Goal: Information Seeking & Learning: Learn about a topic

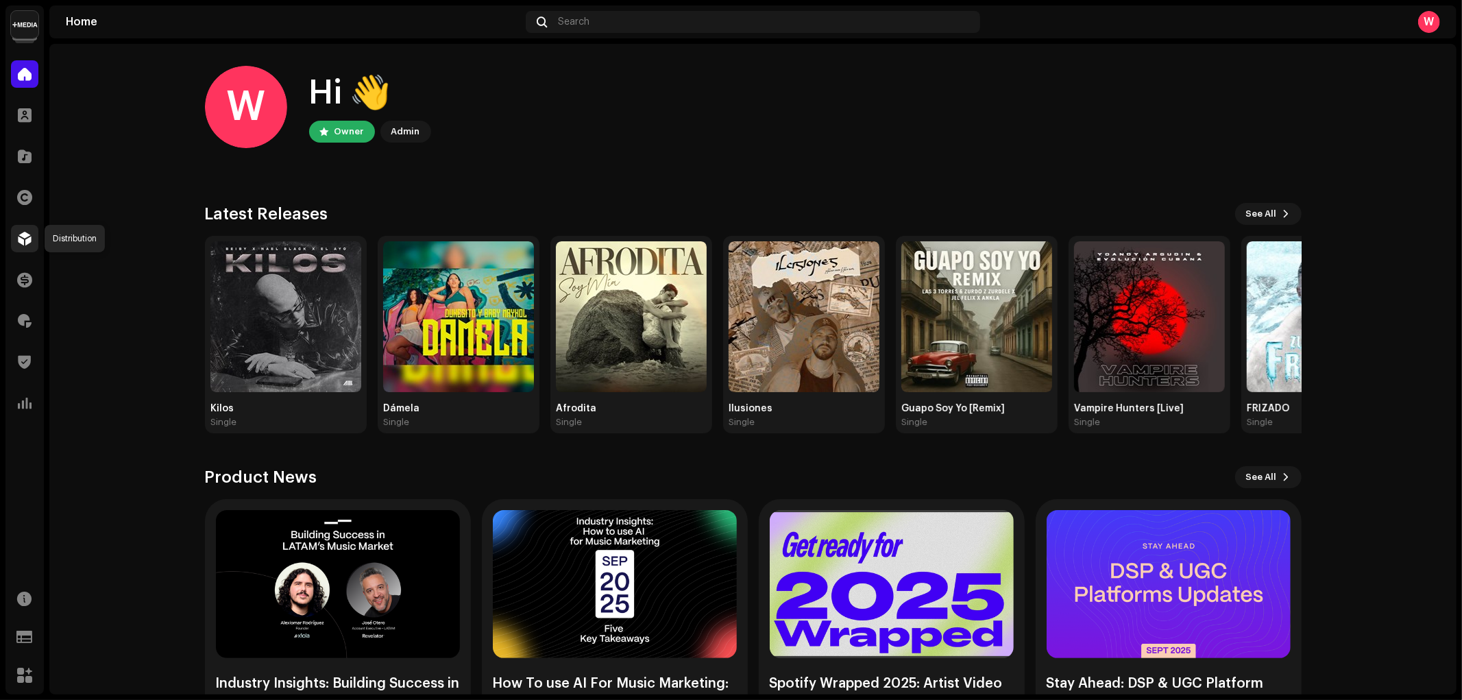
click at [23, 233] on span at bounding box center [25, 238] width 14 height 11
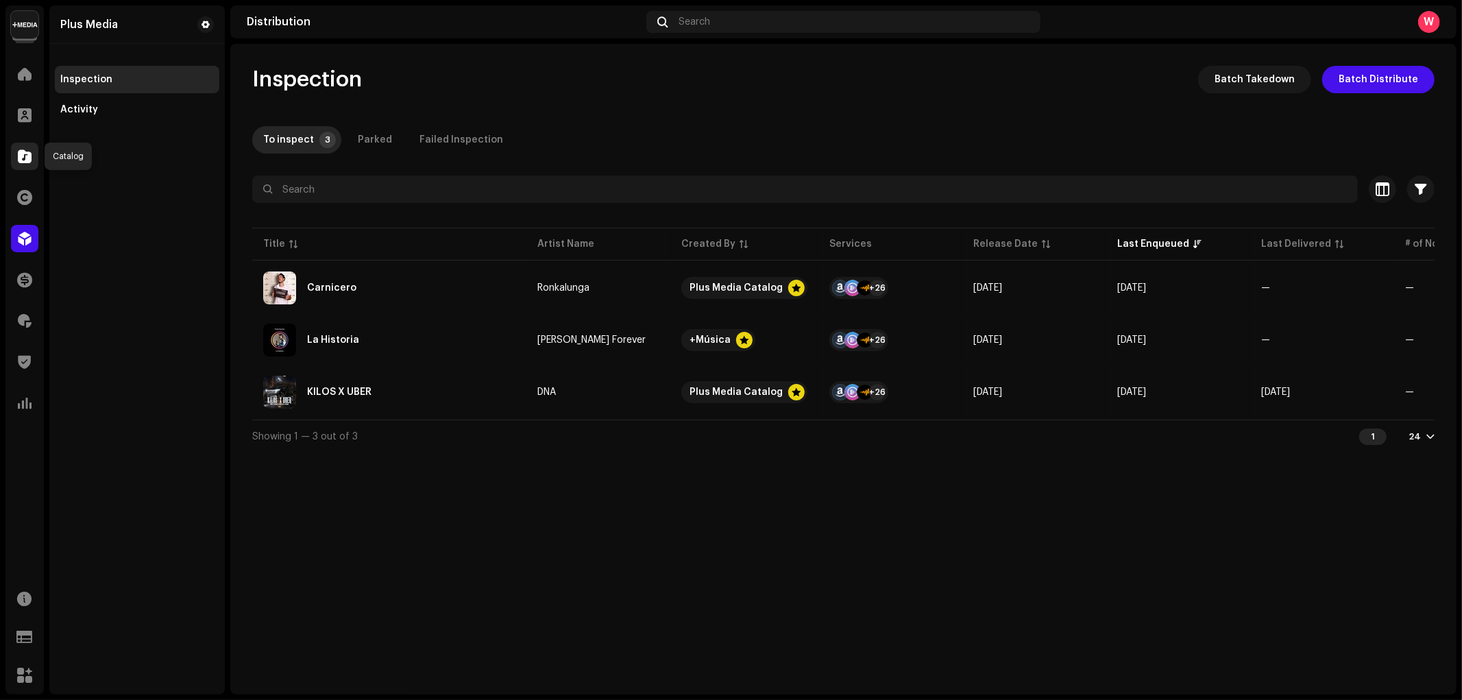
click at [14, 148] on div at bounding box center [24, 156] width 27 height 27
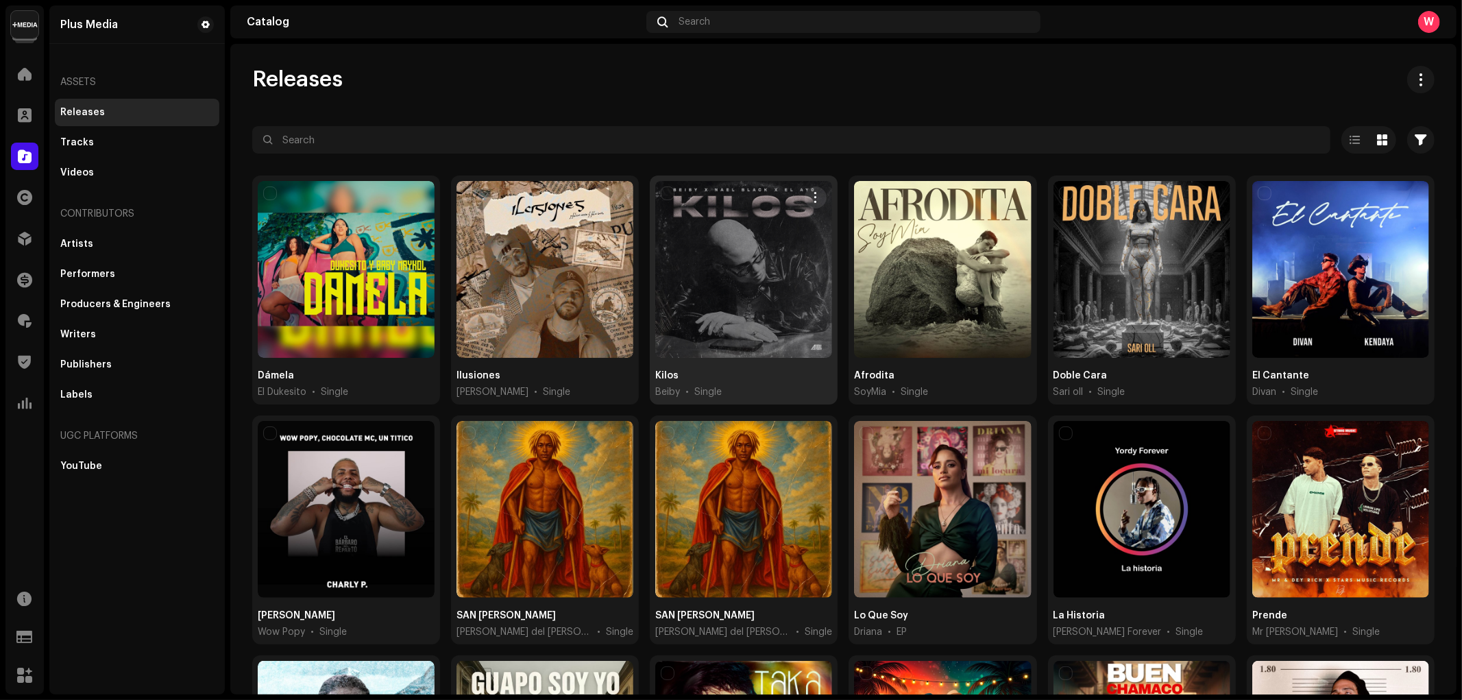
click at [737, 225] on div at bounding box center [743, 269] width 177 height 177
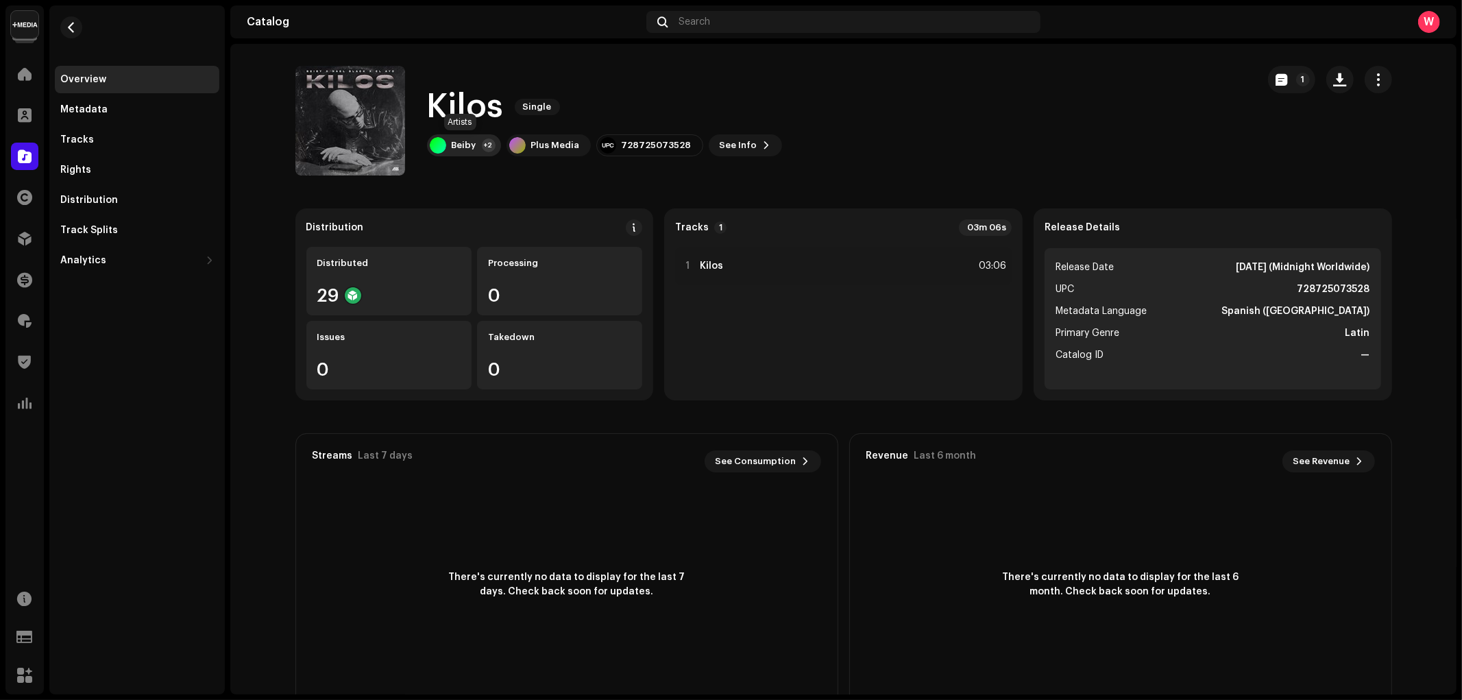
click at [454, 146] on div "Beiby" at bounding box center [464, 145] width 25 height 11
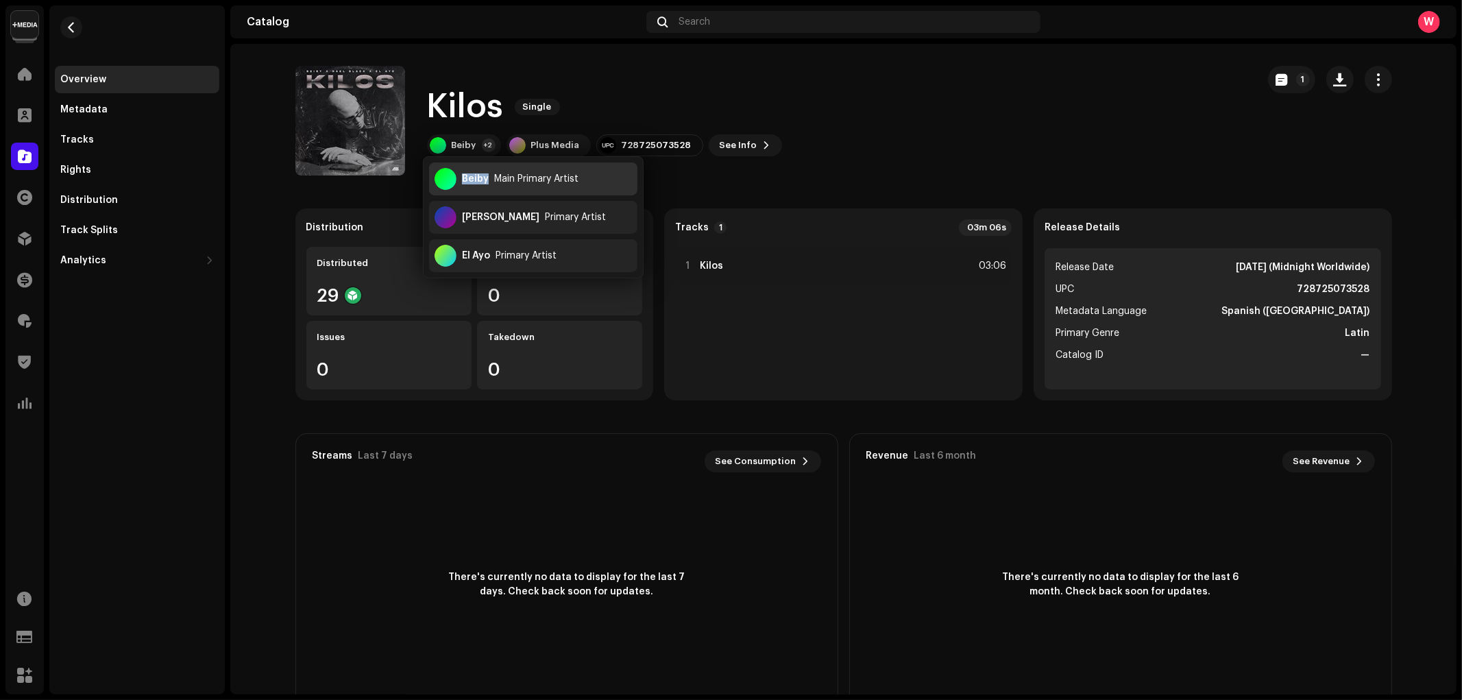
copy div "Beiby"
drag, startPoint x: 482, startPoint y: 180, endPoint x: 461, endPoint y: 181, distance: 21.3
click at [461, 181] on div "Beiby Main Primary Artist" at bounding box center [533, 178] width 208 height 33
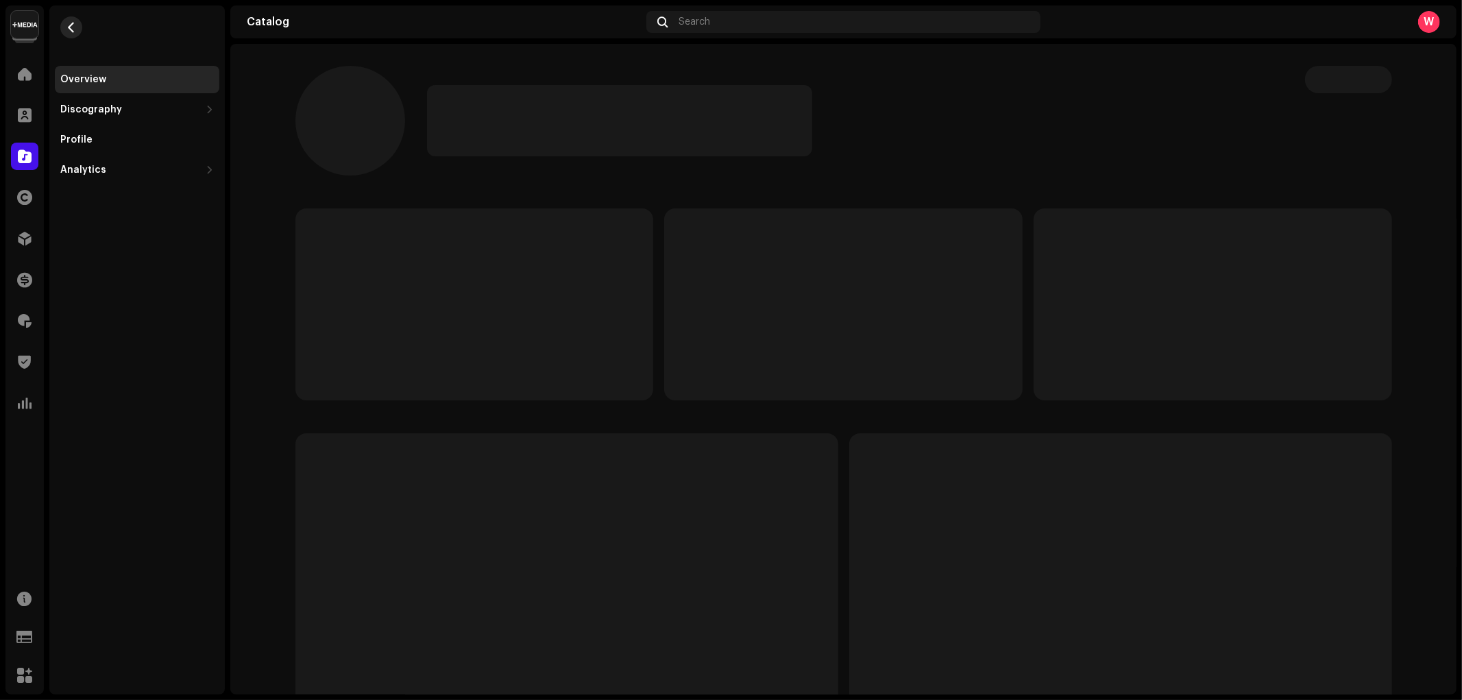
click at [64, 24] on button "button" at bounding box center [71, 27] width 22 height 22
